Goal: Information Seeking & Learning: Learn about a topic

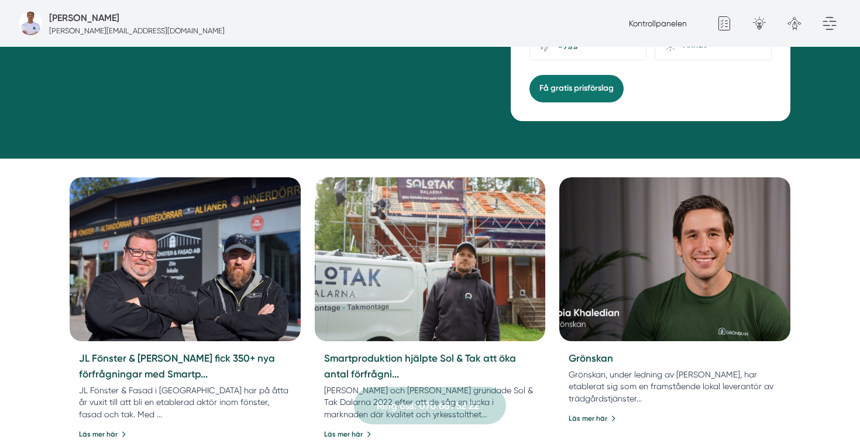
scroll to position [416, 0]
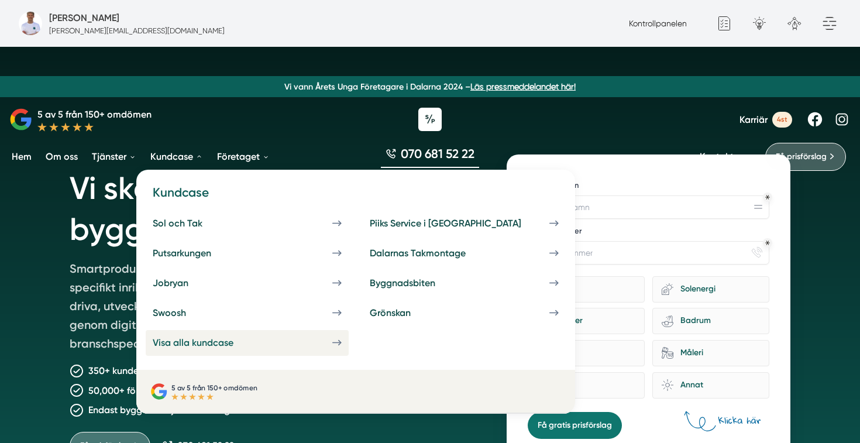
click at [205, 338] on div "Visa alla kundcase" at bounding box center [207, 342] width 109 height 11
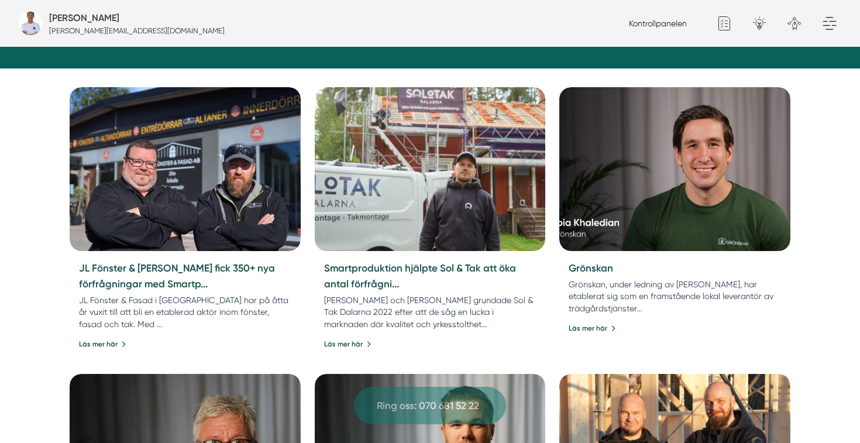
scroll to position [520, 0]
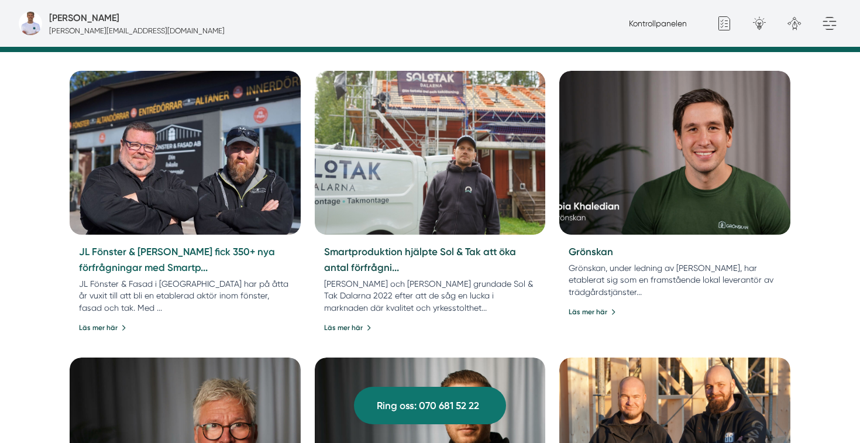
click at [156, 256] on link "JL Fönster & Fasad fick 350+ nya förfrågningar med Smartp..." at bounding box center [177, 259] width 196 height 27
